Goal: Task Accomplishment & Management: Complete application form

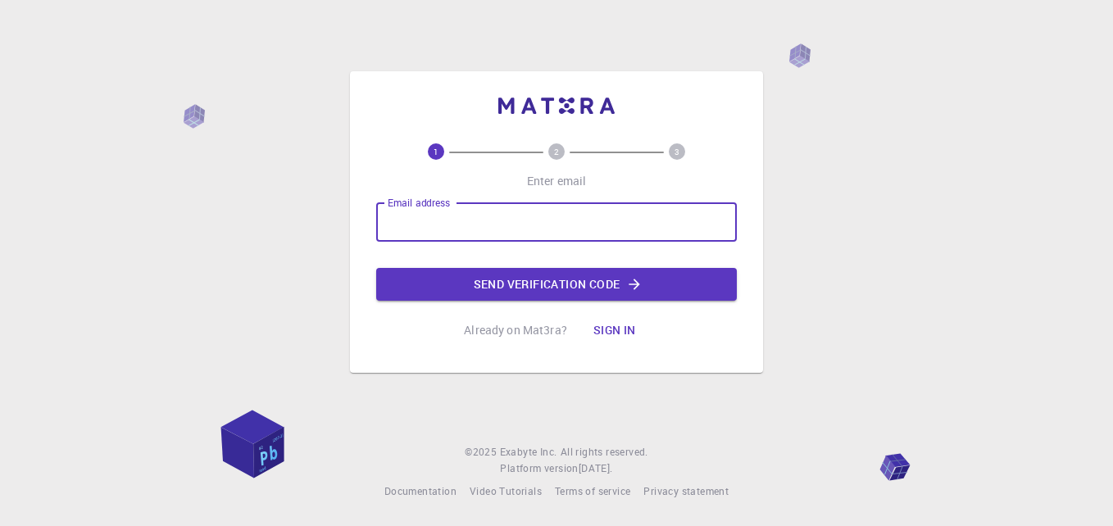
type input "[EMAIL_ADDRESS][DOMAIN_NAME]"
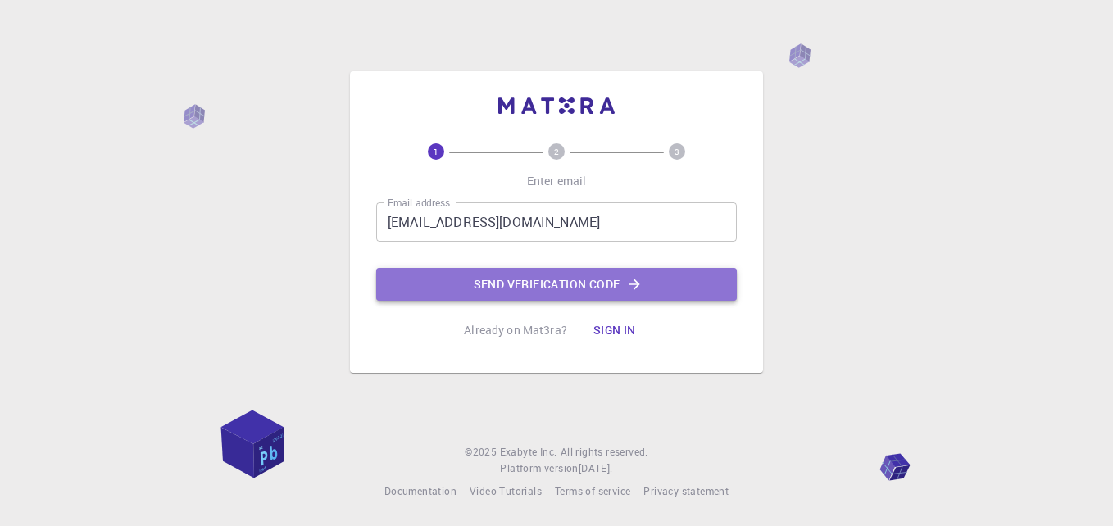
click at [493, 275] on button "Send verification code" at bounding box center [556, 284] width 360 height 33
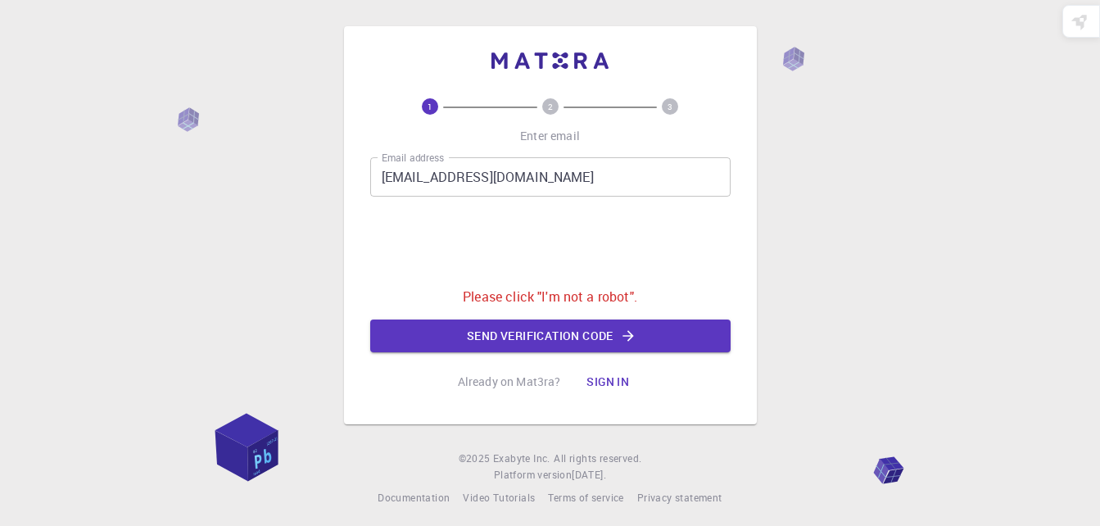
click at [527, 300] on p "Please click "I'm not a robot"." at bounding box center [550, 297] width 175 height 20
drag, startPoint x: 879, startPoint y: 462, endPoint x: 803, endPoint y: 404, distance: 95.9
click at [863, 449] on div "1 2 3 Enter email Email address peterodetola7@gmail.com Email address Please cl…" at bounding box center [550, 266] width 1100 height 533
click at [537, 333] on button "Send verification code" at bounding box center [550, 336] width 360 height 33
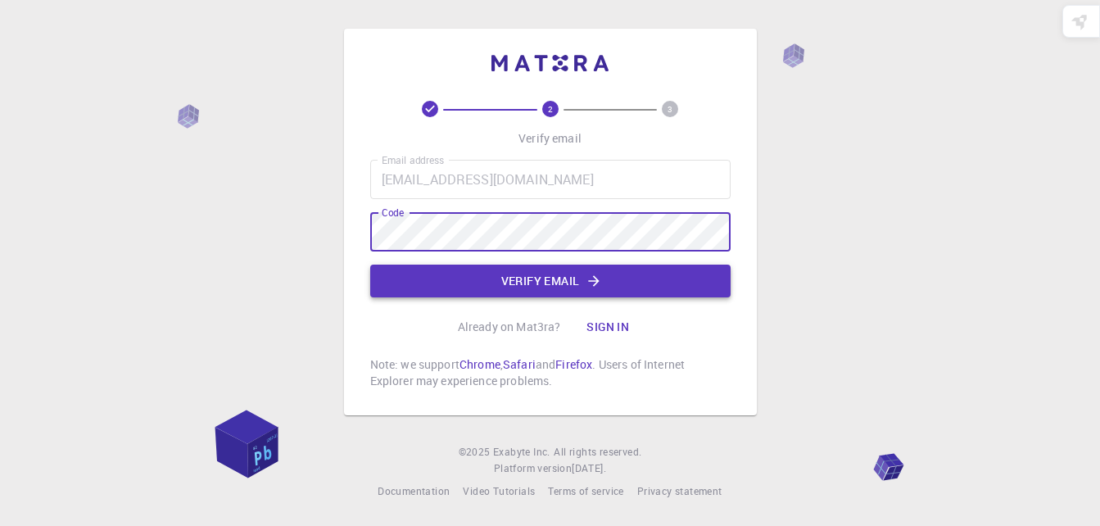
click at [558, 278] on button "Verify email" at bounding box center [550, 281] width 360 height 33
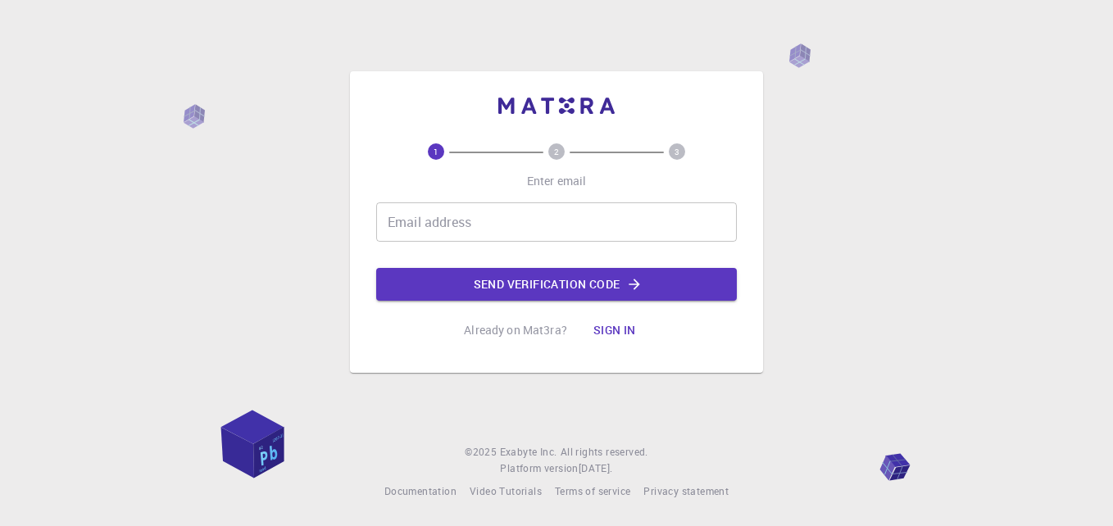
scroll to position [29, 0]
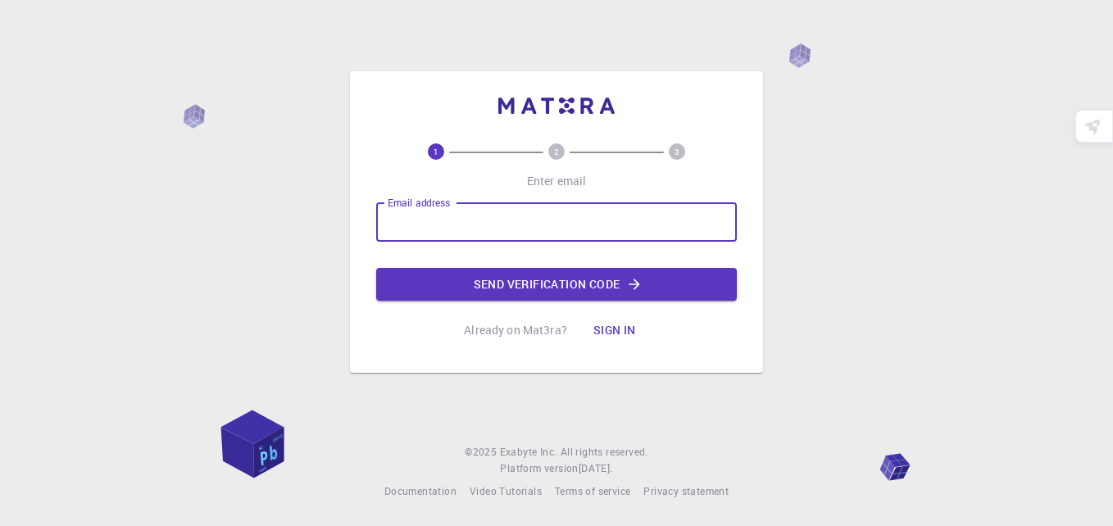
click at [456, 220] on input "Email address" at bounding box center [556, 221] width 360 height 39
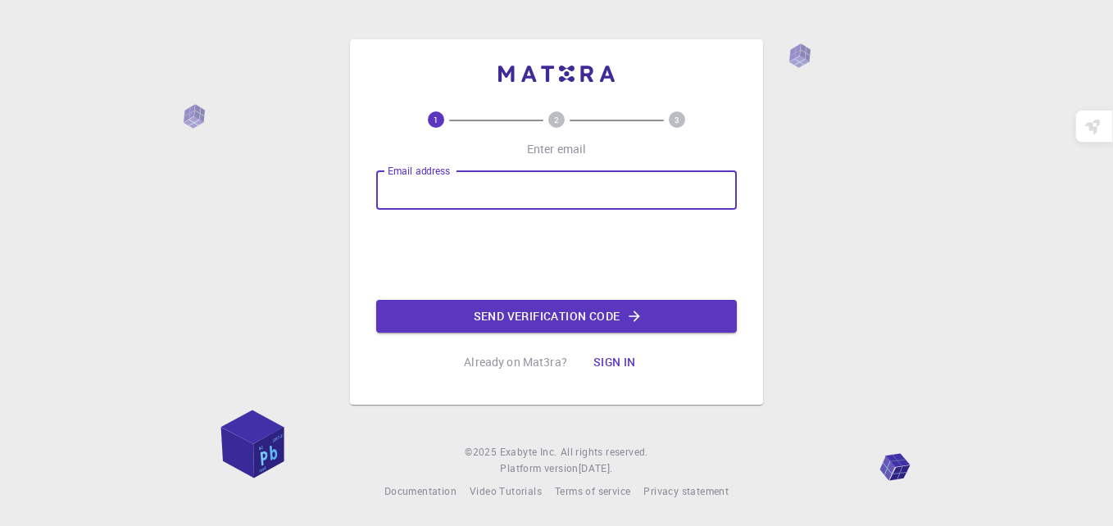
click at [525, 193] on input "Email address" at bounding box center [556, 189] width 360 height 39
type input "[EMAIL_ADDRESS][DOMAIN_NAME]"
click at [535, 307] on button "Send verification code" at bounding box center [556, 316] width 360 height 33
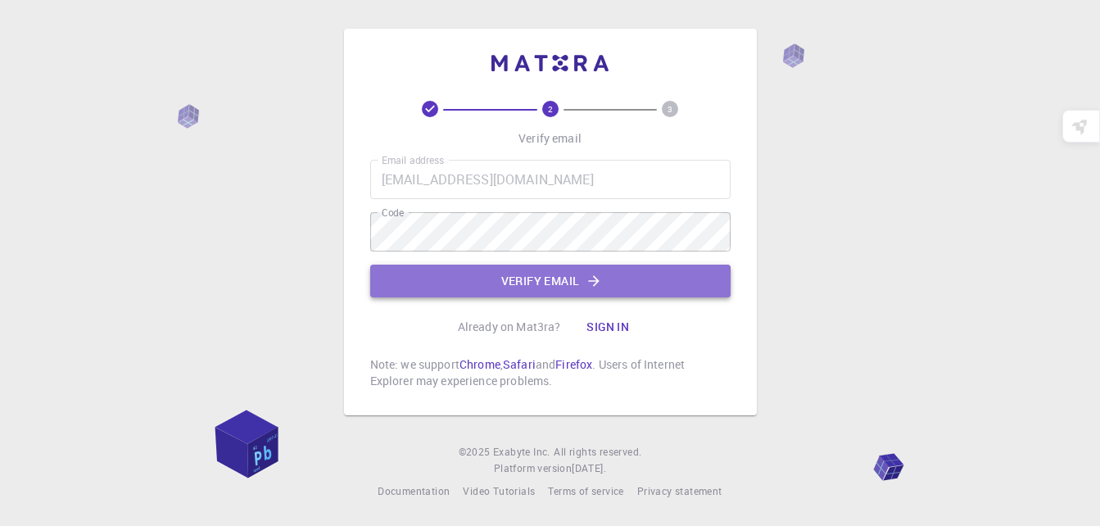
click at [563, 286] on button "Verify email" at bounding box center [550, 281] width 360 height 33
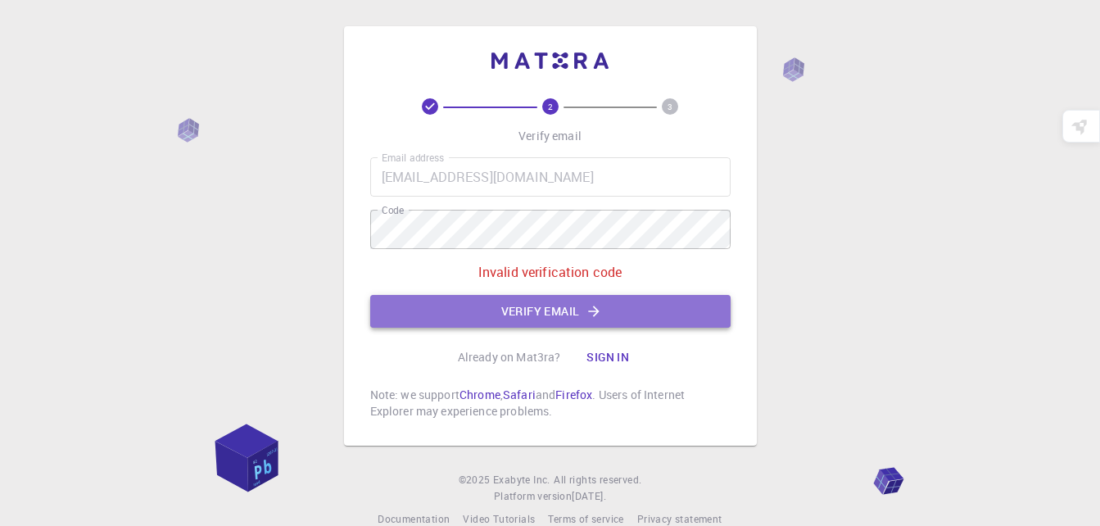
click at [582, 308] on button "Verify email" at bounding box center [550, 311] width 360 height 33
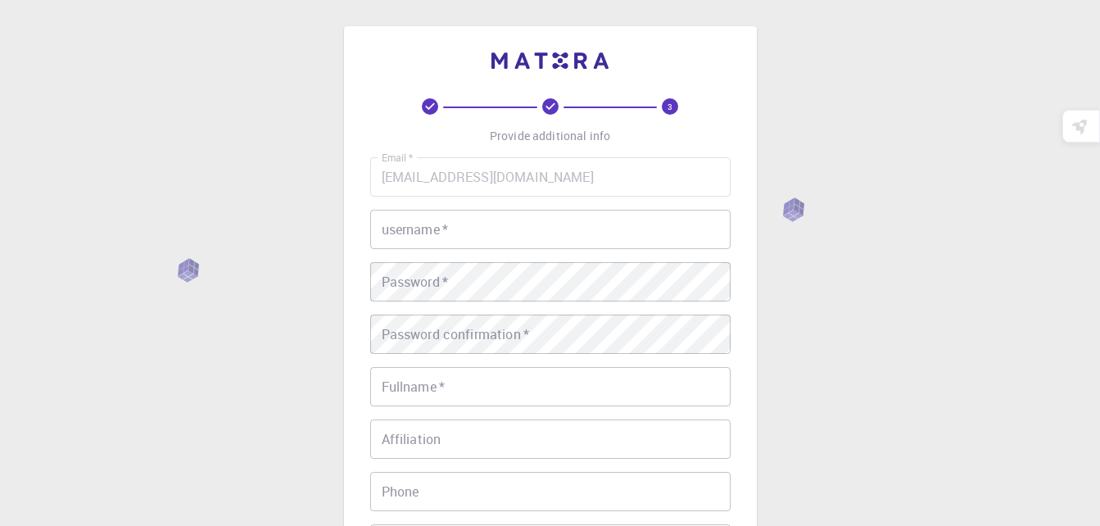
click at [456, 224] on input "username   *" at bounding box center [550, 229] width 360 height 39
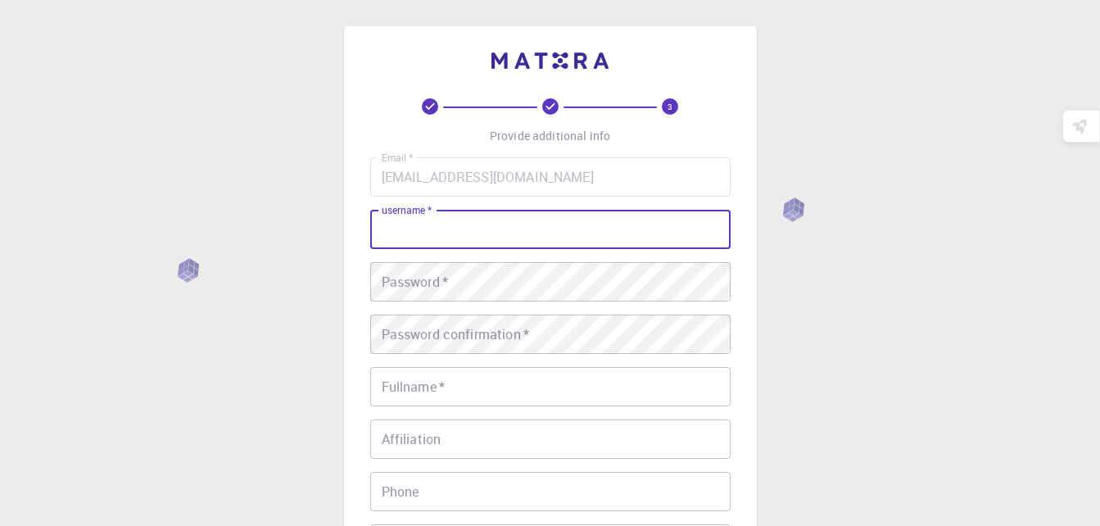
type input "[PERSON_NAME]"
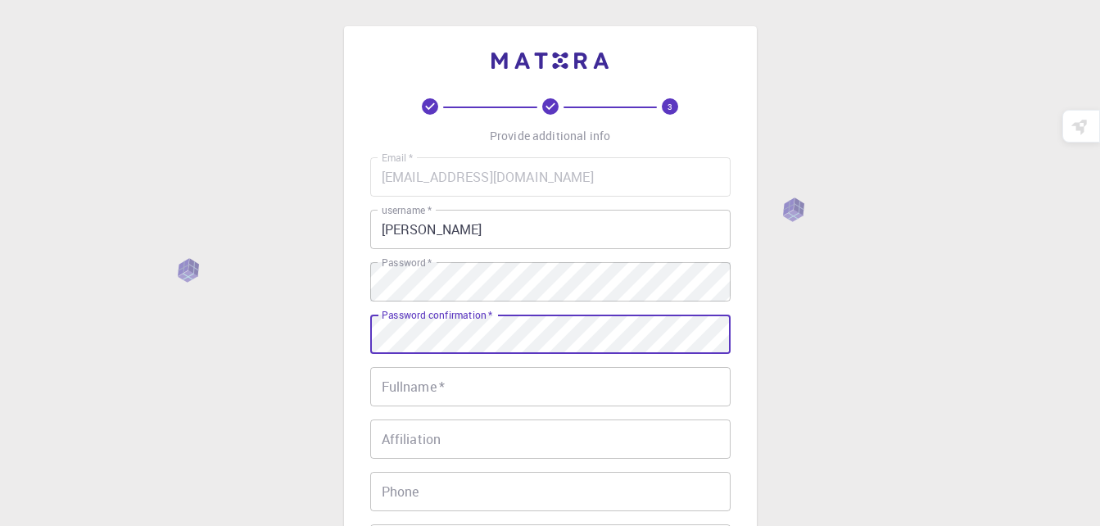
click at [504, 388] on input "Fullname   *" at bounding box center [550, 386] width 360 height 39
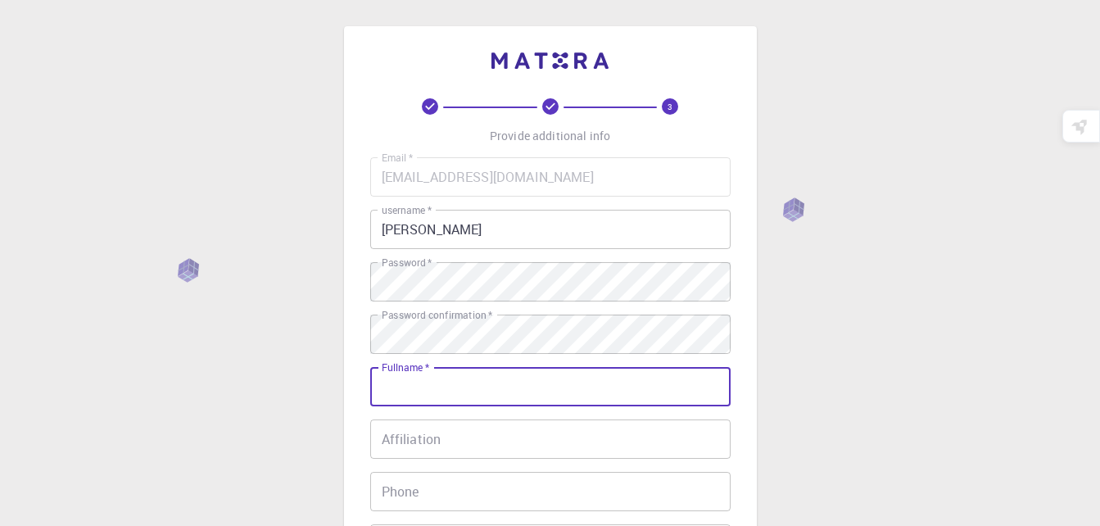
type input "[PERSON_NAME] [PERSON_NAME]"
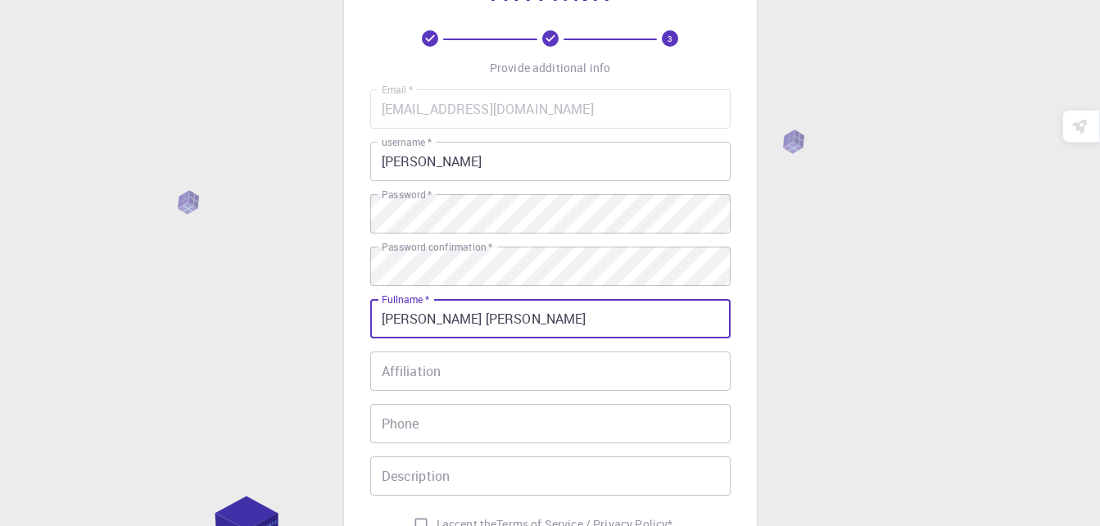
scroll to position [164, 0]
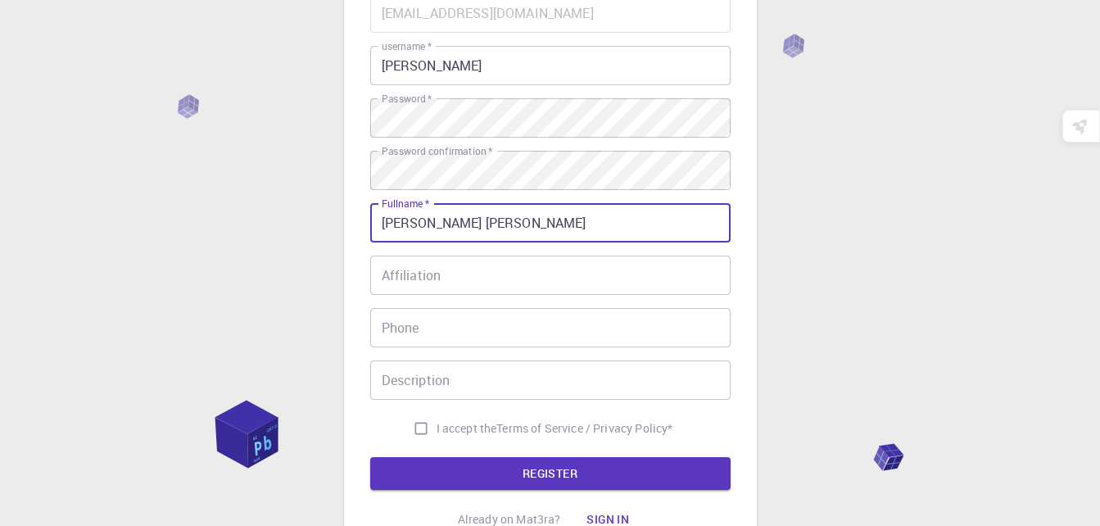
click at [453, 276] on input "Affiliation" at bounding box center [550, 275] width 360 height 39
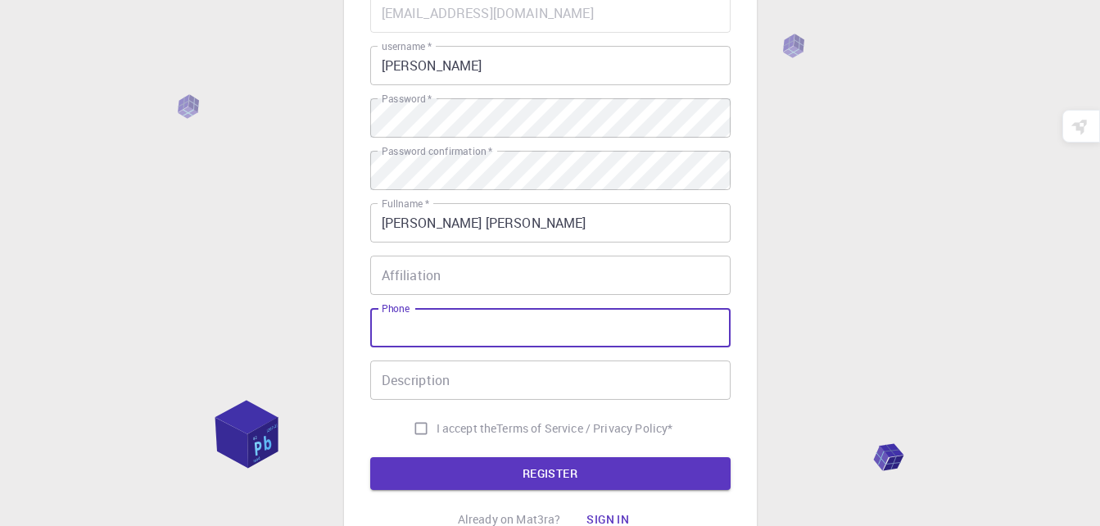
click at [432, 339] on input "Phone" at bounding box center [550, 327] width 360 height 39
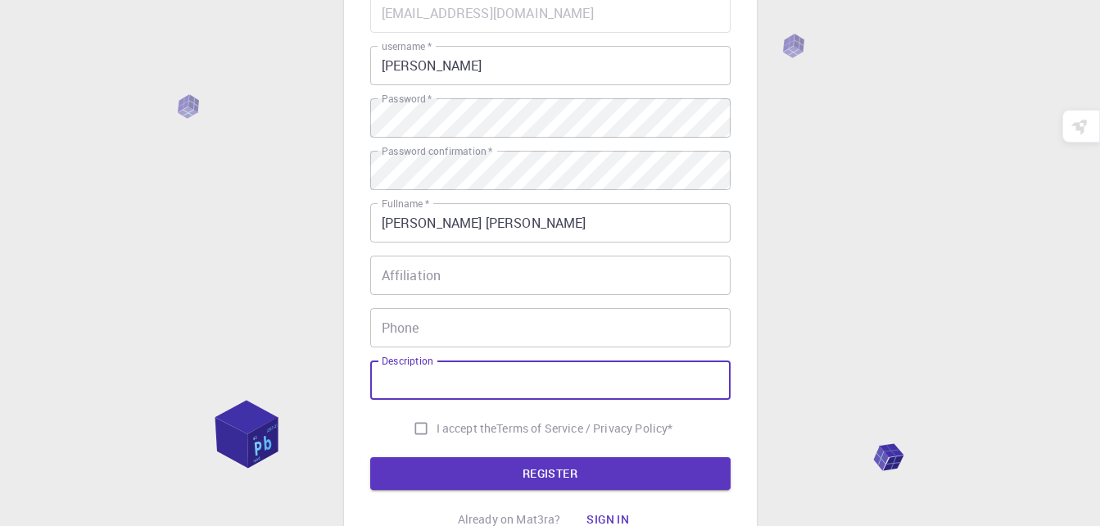
click at [431, 387] on input "Description" at bounding box center [550, 379] width 360 height 39
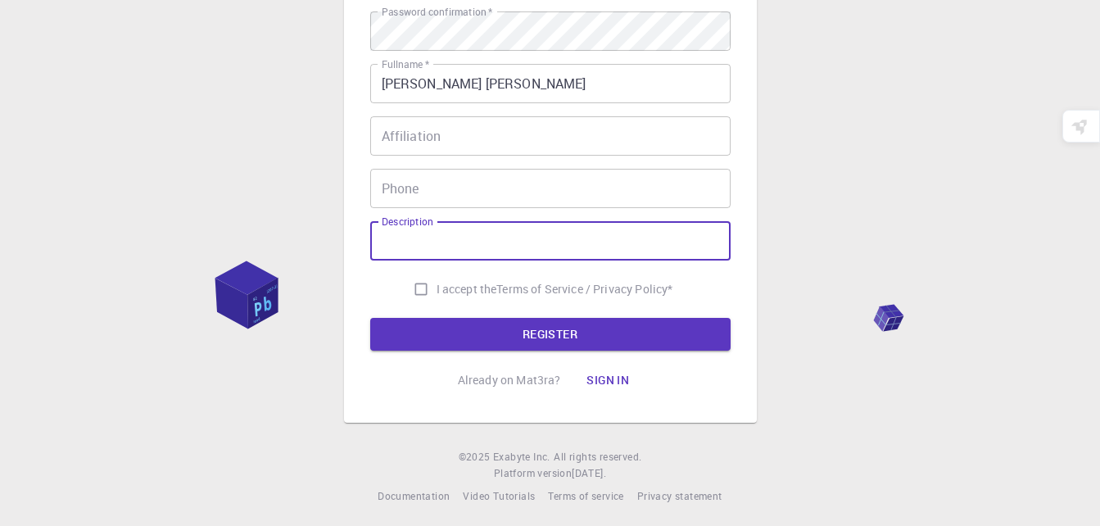
scroll to position [320, 0]
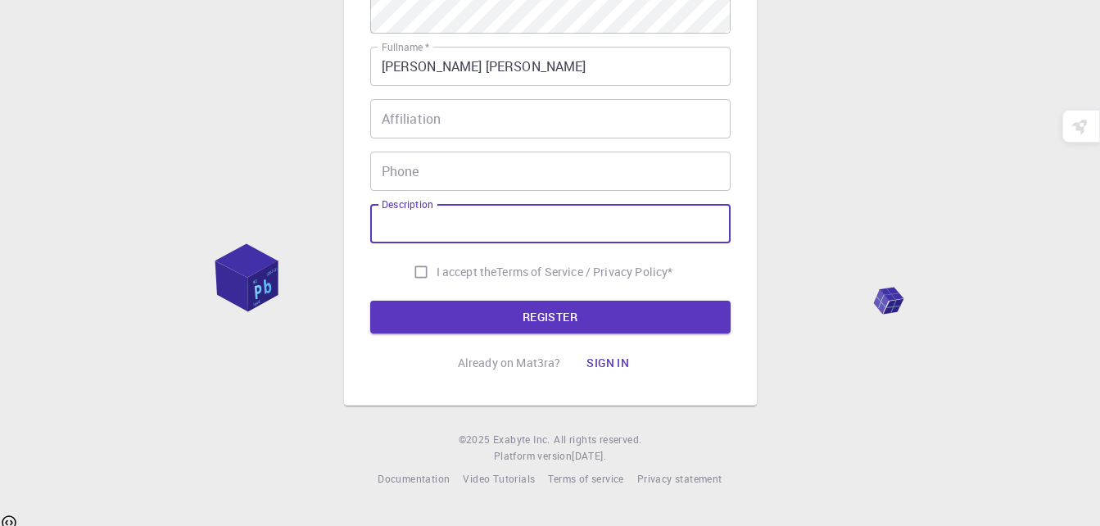
click at [410, 267] on input "I accept the Terms of Service / Privacy Policy *" at bounding box center [421, 271] width 31 height 31
checkbox input "true"
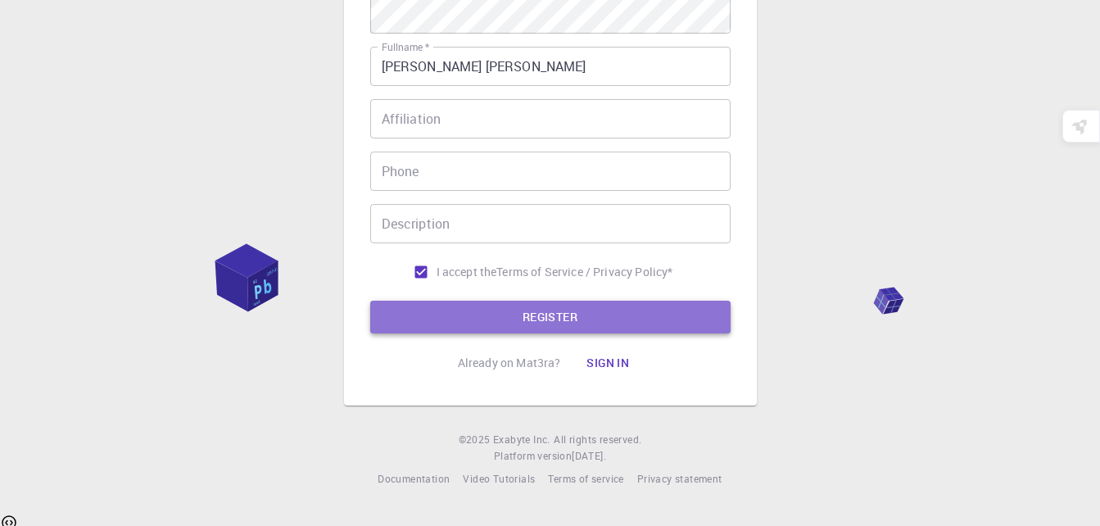
click at [555, 326] on button "REGISTER" at bounding box center [550, 317] width 360 height 33
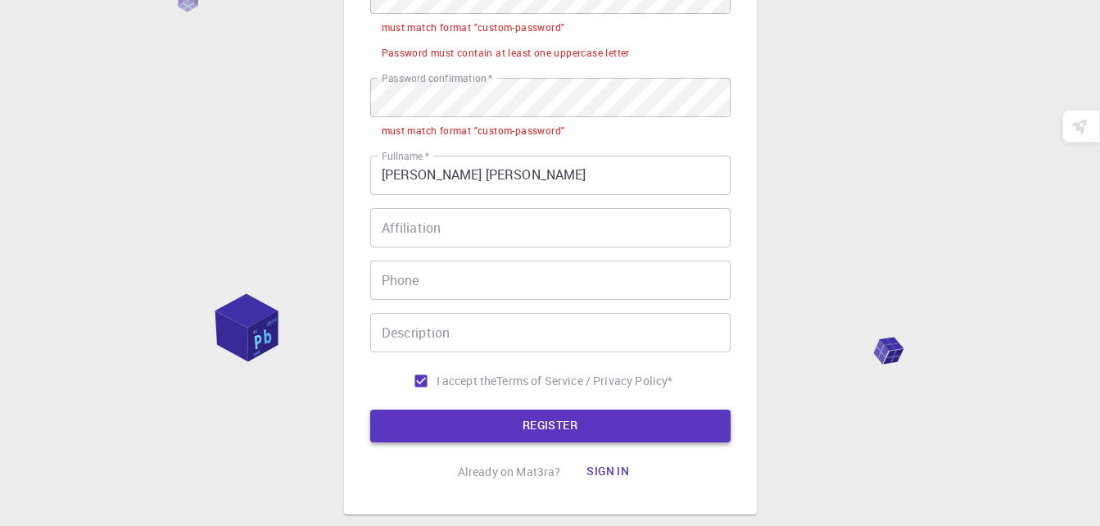
scroll to position [249, 0]
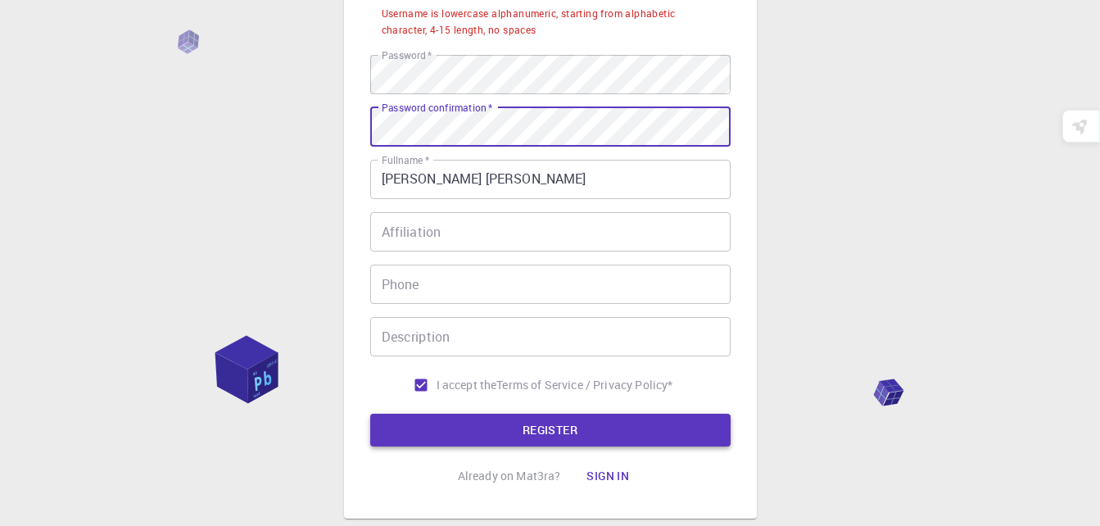
click at [527, 433] on button "REGISTER" at bounding box center [550, 430] width 360 height 33
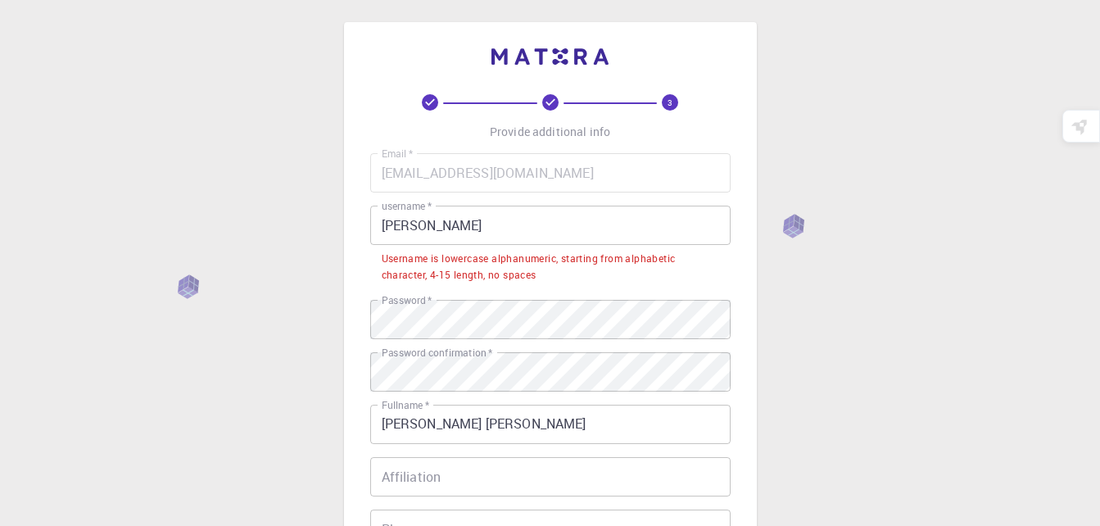
scroll to position [3, 0]
click at [426, 232] on input "[PERSON_NAME]" at bounding box center [550, 225] width 360 height 39
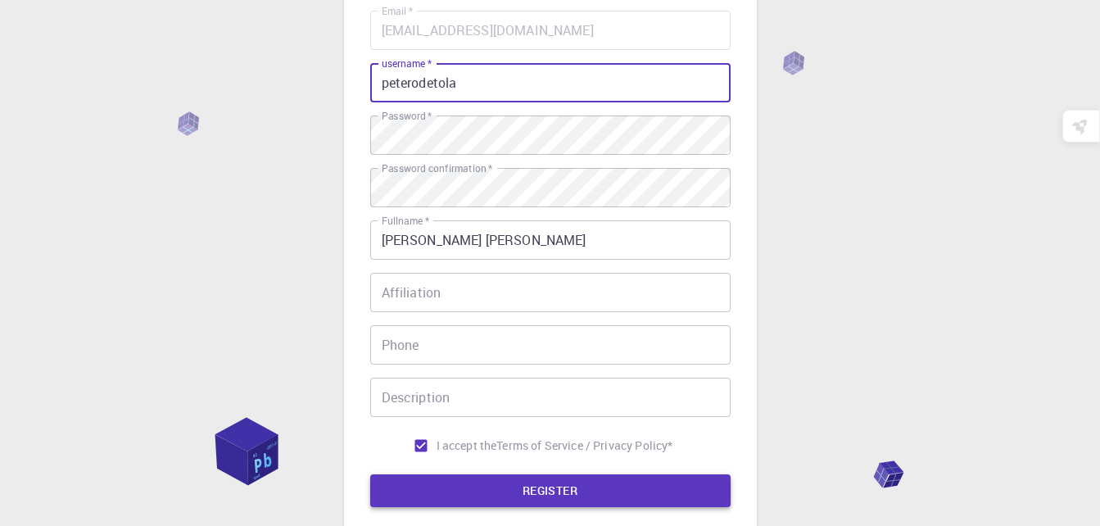
scroll to position [320, 0]
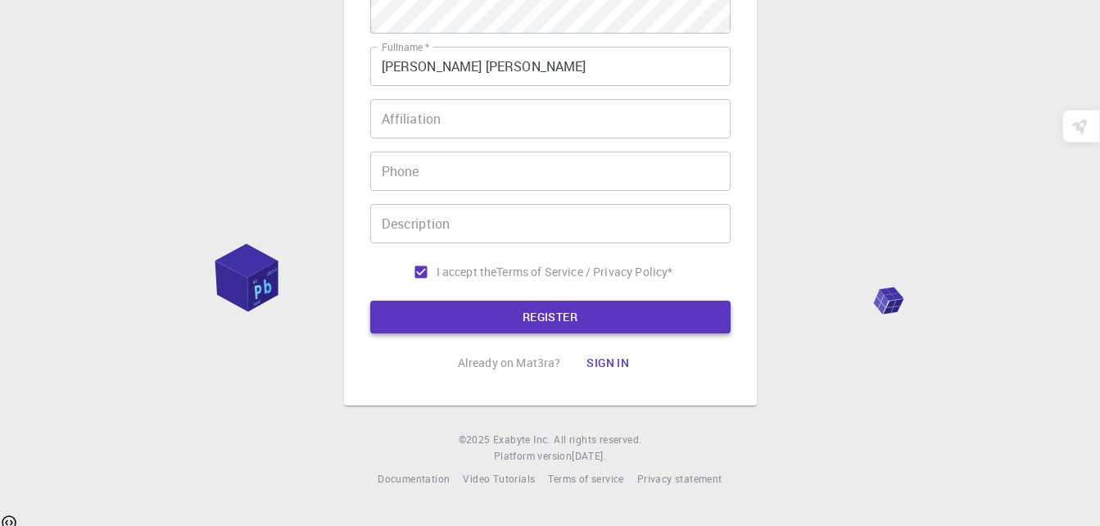
type input "peterodetola"
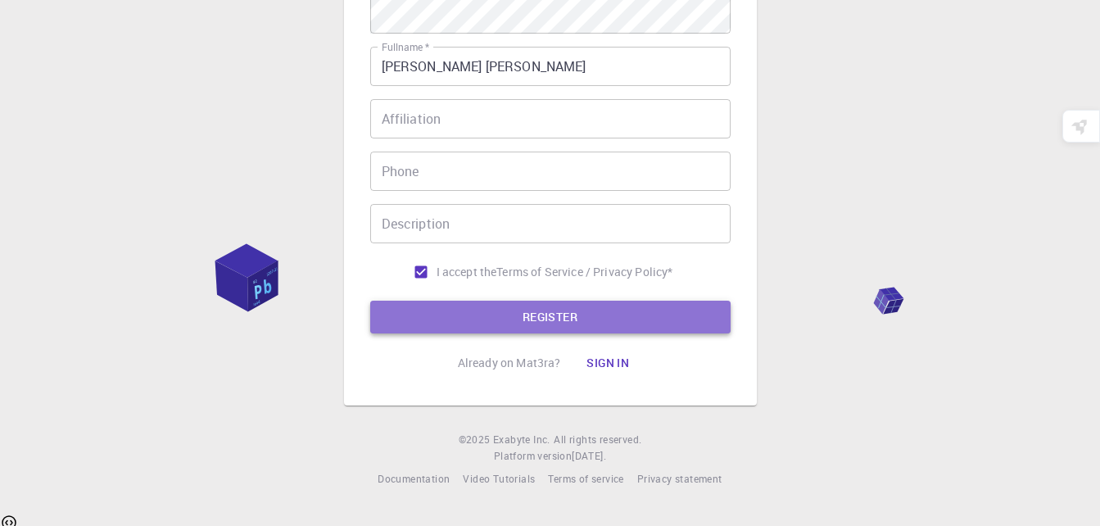
click at [530, 312] on button "REGISTER" at bounding box center [550, 317] width 360 height 33
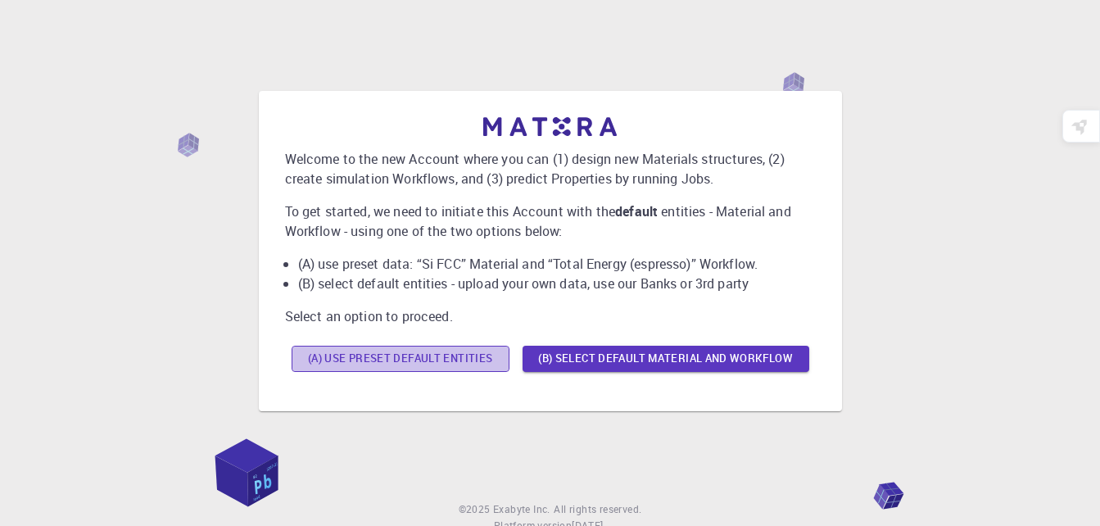
click at [410, 356] on button "(A) Use preset default entities" at bounding box center [401, 359] width 218 height 26
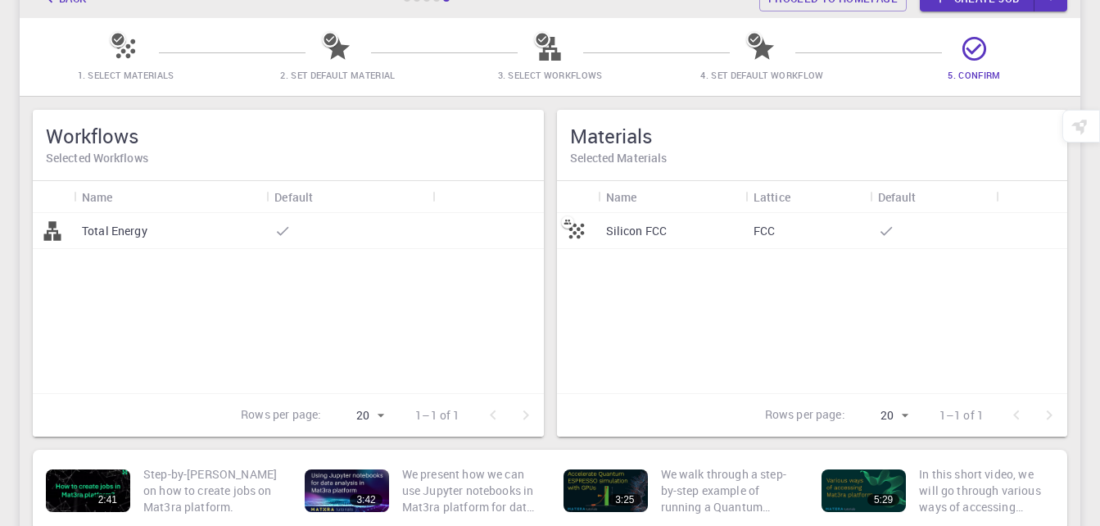
scroll to position [82, 0]
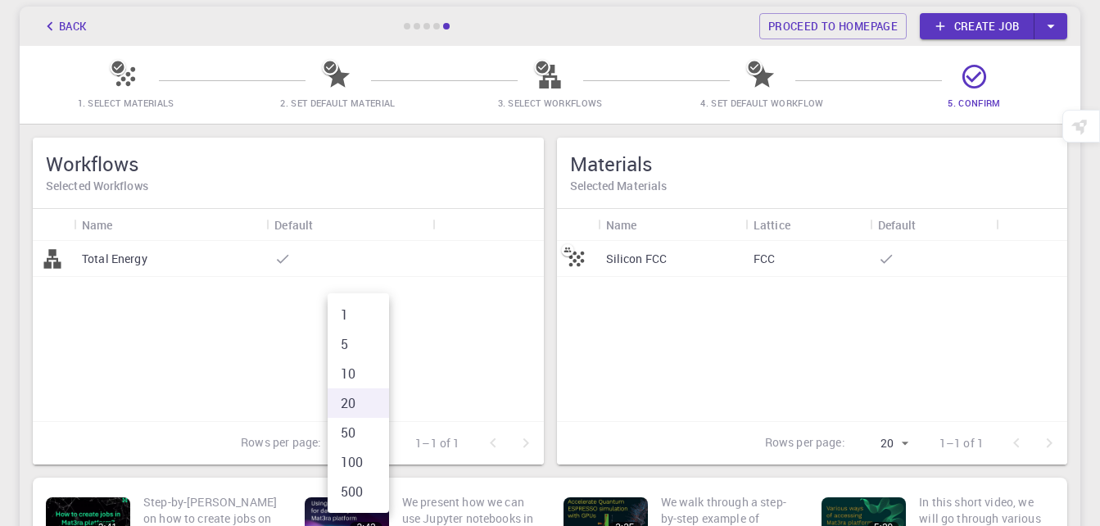
click at [377, 442] on body "Highlight an image Highlight Ask AI Turn off Delete Important Important Importa…" at bounding box center [550, 309] width 1100 height 782
click at [377, 442] on div at bounding box center [550, 263] width 1100 height 526
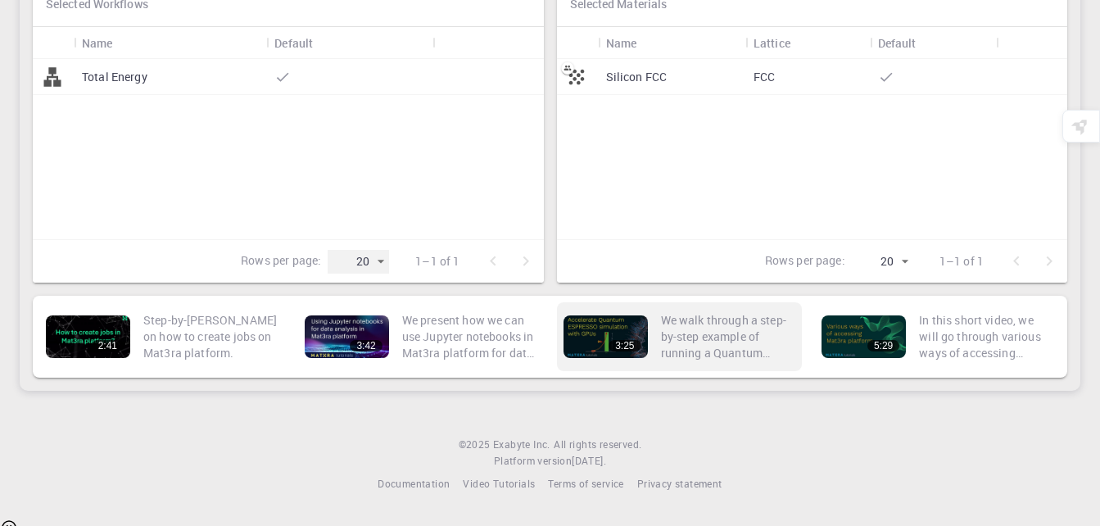
scroll to position [269, 0]
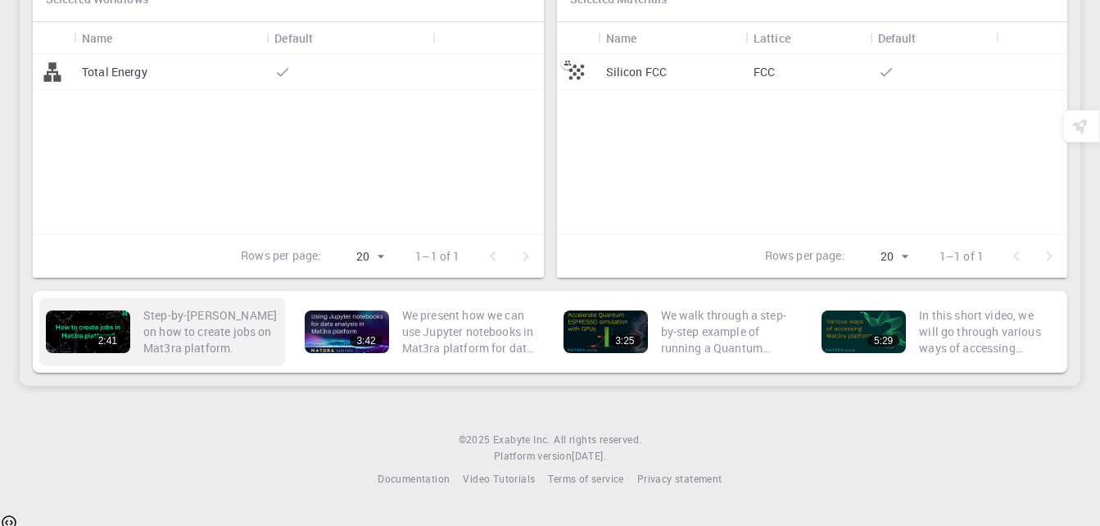
click at [173, 334] on p "Step-by-[PERSON_NAME] on how to create jobs on Mat3ra platform." at bounding box center [210, 331] width 135 height 49
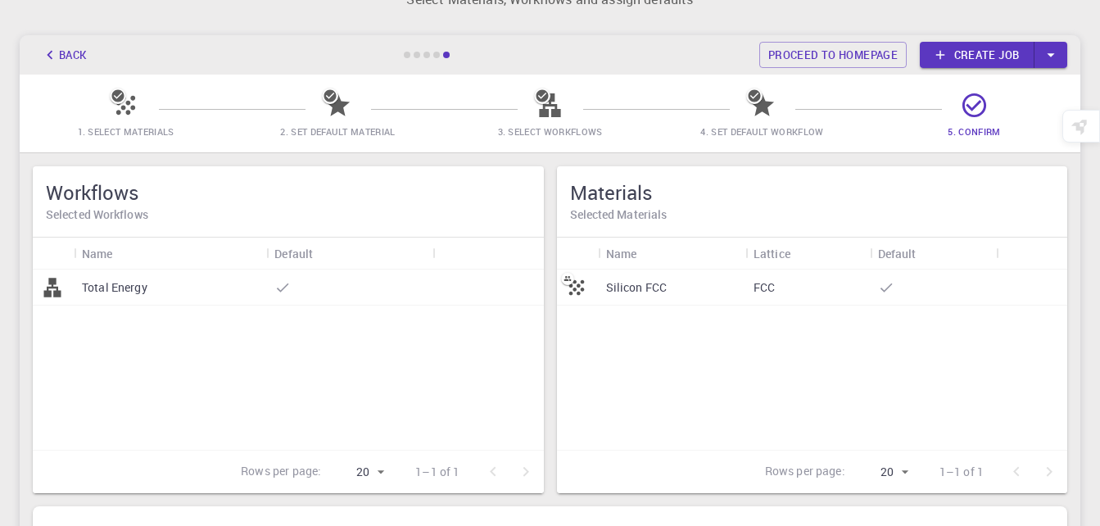
scroll to position [0, 0]
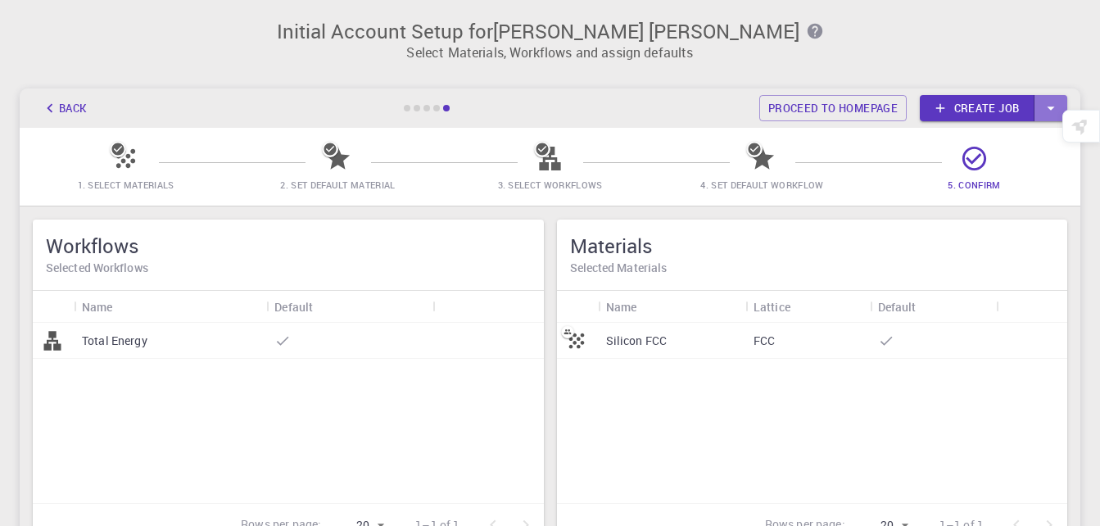
click at [1048, 107] on icon "button" at bounding box center [1051, 108] width 18 height 18
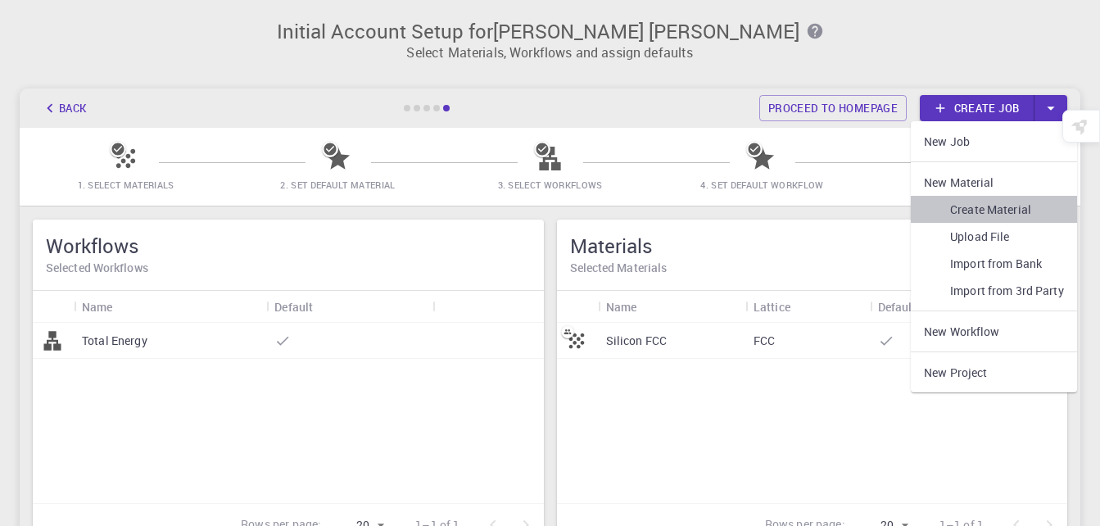
click at [990, 203] on link "Create Material" at bounding box center [994, 209] width 166 height 27
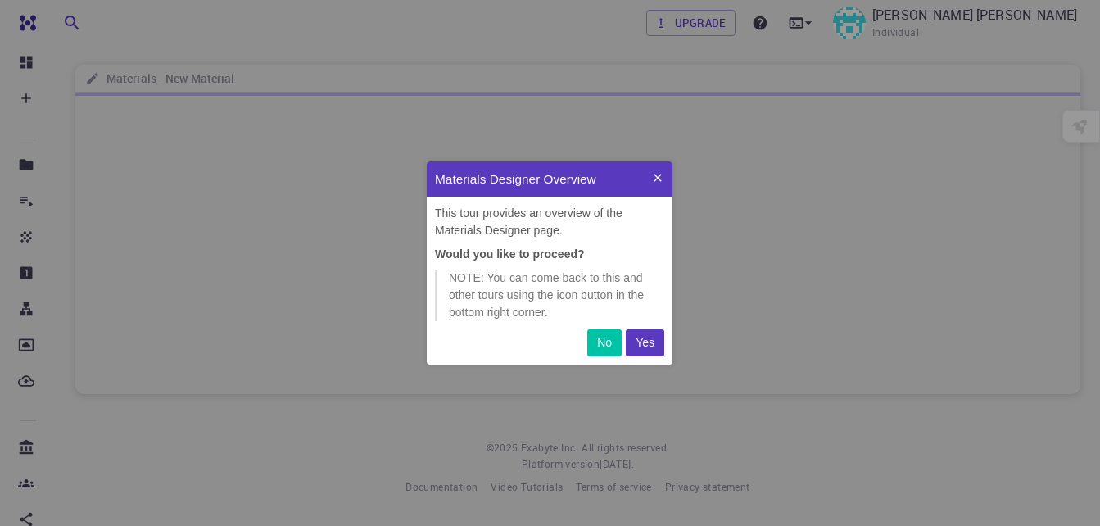
scroll to position [191, 233]
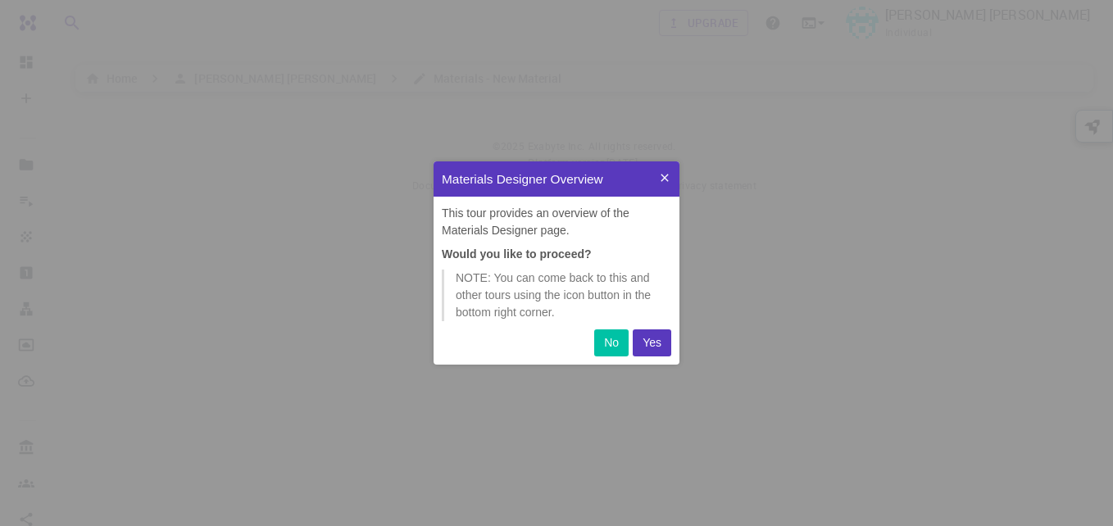
click at [656, 338] on p "Yes" at bounding box center [651, 342] width 19 height 17
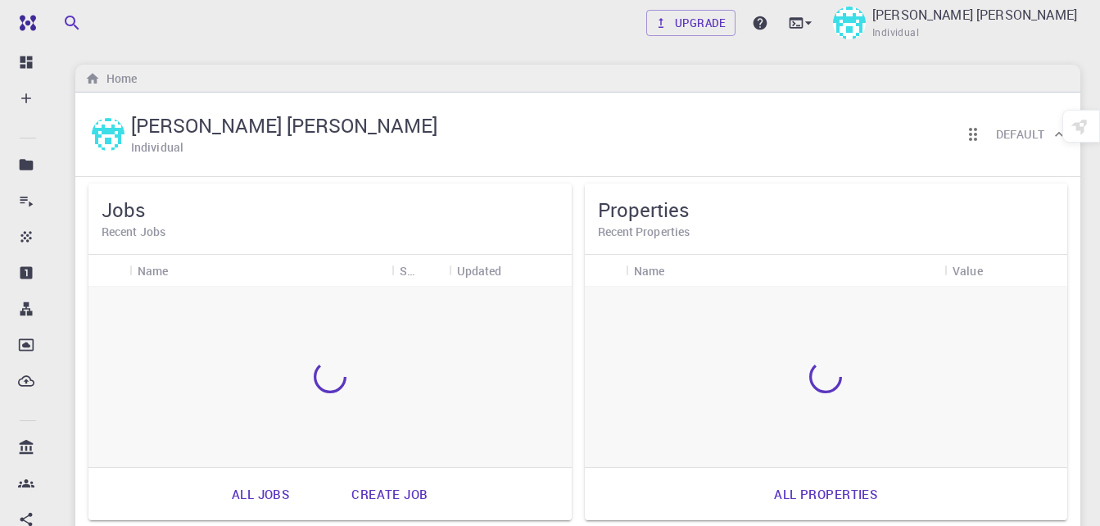
scroll to position [6, 0]
